Goal: Task Accomplishment & Management: Use online tool/utility

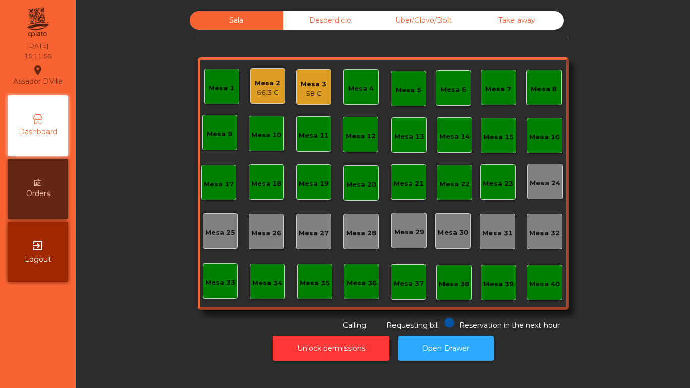
click at [261, 90] on div "66.3 €" at bounding box center [268, 93] width 26 height 10
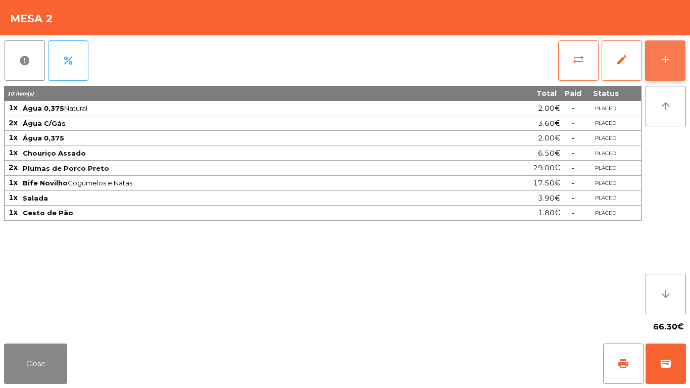
click at [673, 58] on button "add" at bounding box center [665, 60] width 40 height 40
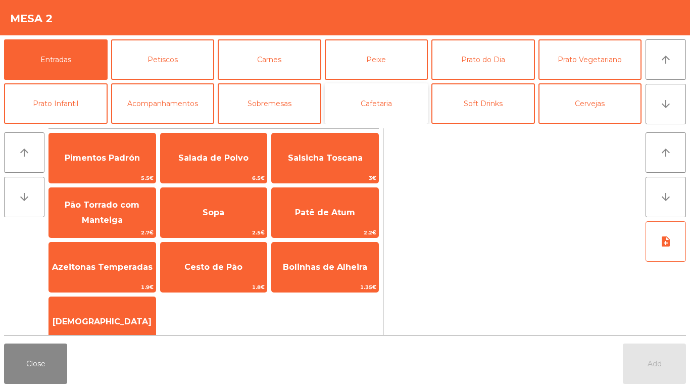
click at [376, 105] on button "Cafetaria" at bounding box center [377, 103] width 104 height 40
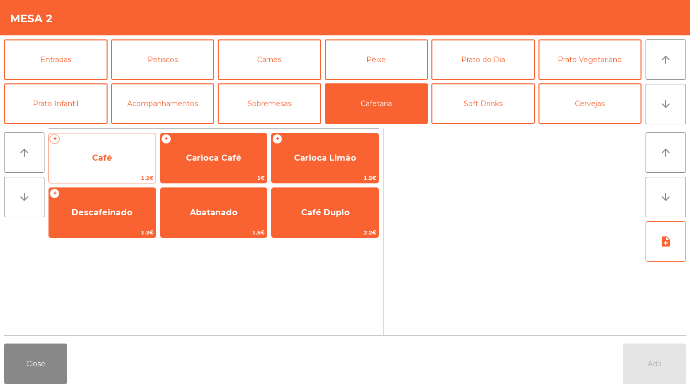
click at [94, 163] on span "Café" at bounding box center [102, 158] width 107 height 27
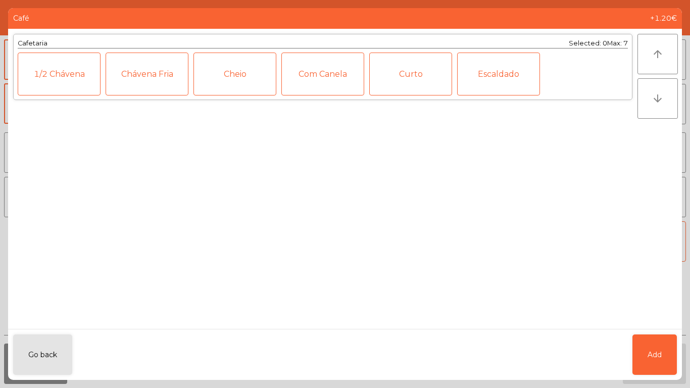
click at [684, 360] on ngb-modal-window "Café +1.20€ Cafetaria Selected: 0 Max: 7 1/2 [PERSON_NAME] Fria Cheio Com Canel…" at bounding box center [345, 194] width 690 height 388
click at [645, 356] on button "Add" at bounding box center [655, 355] width 44 height 40
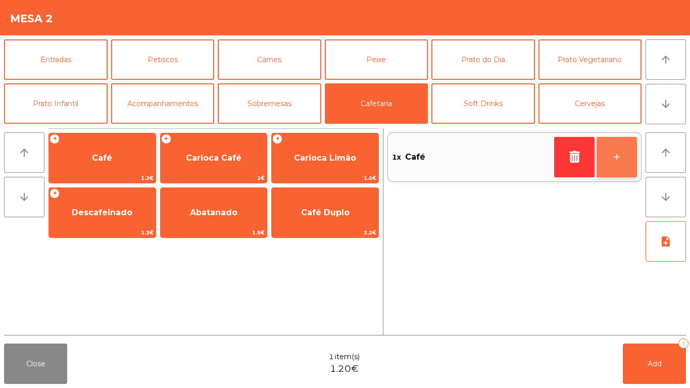
click at [610, 156] on button "+" at bounding box center [617, 157] width 40 height 40
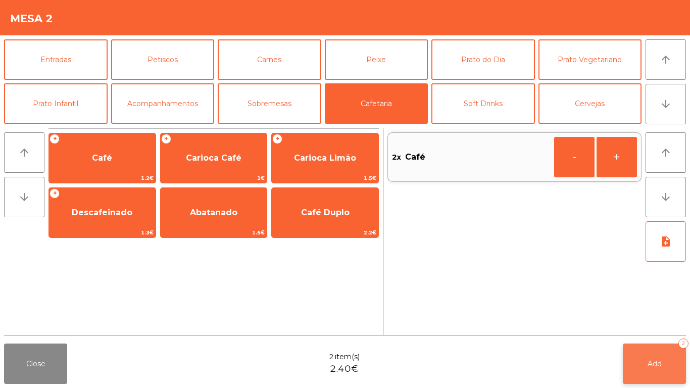
click at [660, 352] on button "Add 2" at bounding box center [654, 364] width 63 height 40
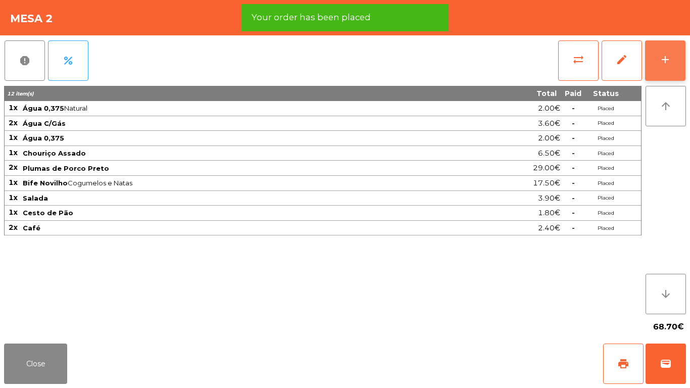
click at [676, 51] on button "add" at bounding box center [665, 60] width 40 height 40
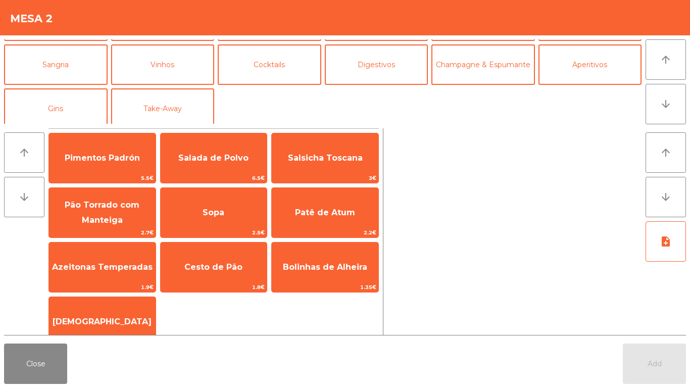
scroll to position [88, 0]
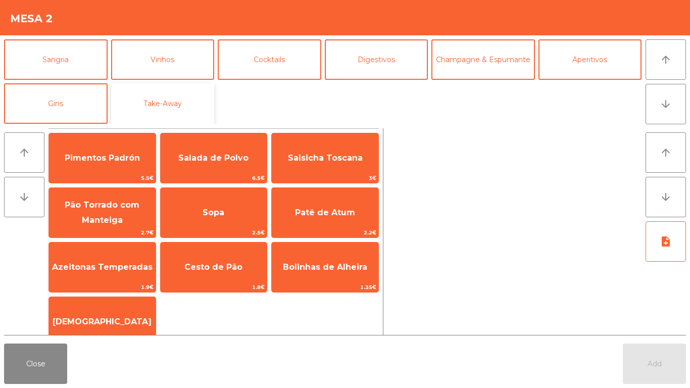
click at [164, 100] on button "Take-Away" at bounding box center [163, 103] width 104 height 40
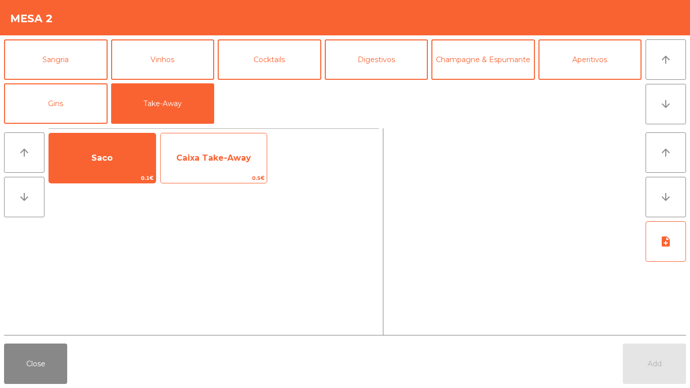
click at [229, 168] on span "Caixa Take-Away" at bounding box center [214, 158] width 107 height 27
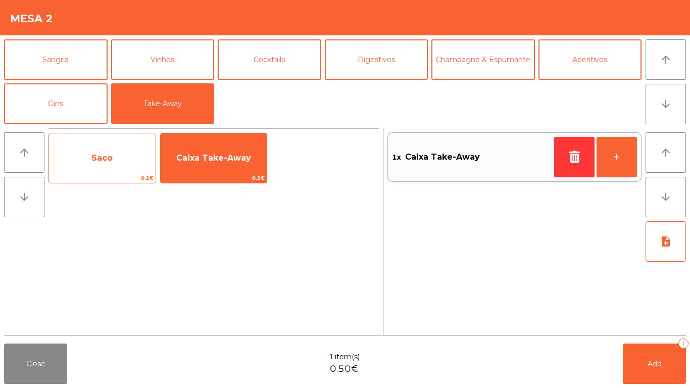
click at [84, 161] on span "Saco" at bounding box center [102, 158] width 107 height 27
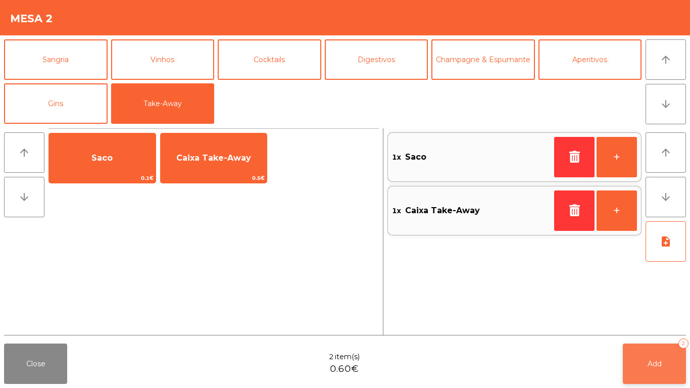
click at [653, 367] on span "Add" at bounding box center [655, 363] width 14 height 9
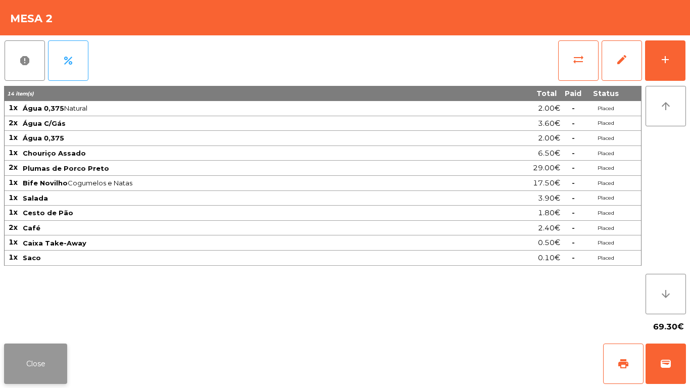
click at [7, 356] on button "Close" at bounding box center [35, 364] width 63 height 40
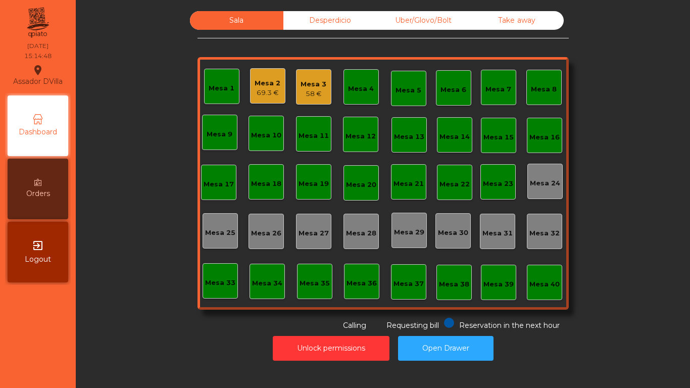
click at [302, 79] on div "Mesa 3" at bounding box center [314, 84] width 26 height 10
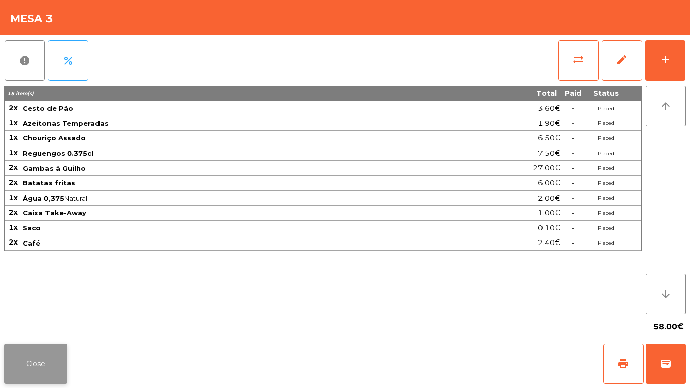
click at [27, 367] on button "Close" at bounding box center [35, 364] width 63 height 40
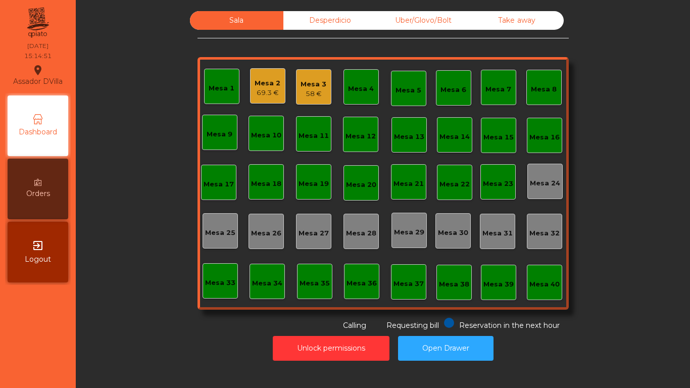
click at [255, 93] on div "69.3 €" at bounding box center [268, 93] width 26 height 10
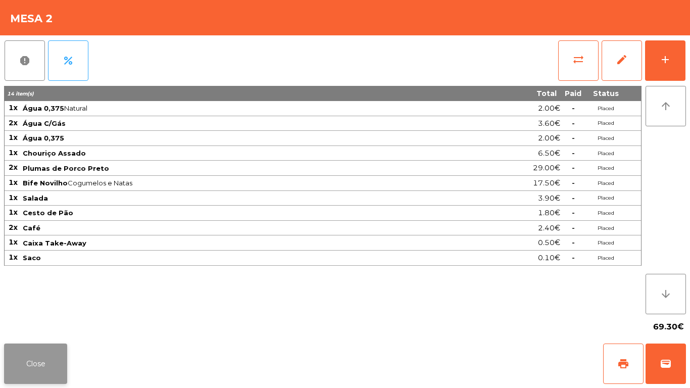
click at [36, 364] on button "Close" at bounding box center [35, 364] width 63 height 40
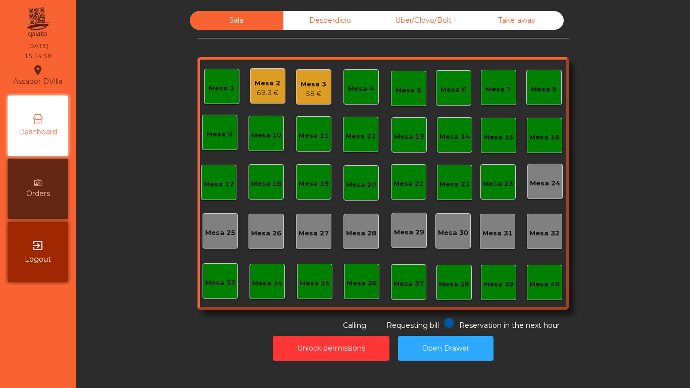
click at [166, 335] on div "Unlock permissions Open Drawer" at bounding box center [382, 348] width 587 height 35
